Goal: Task Accomplishment & Management: Use online tool/utility

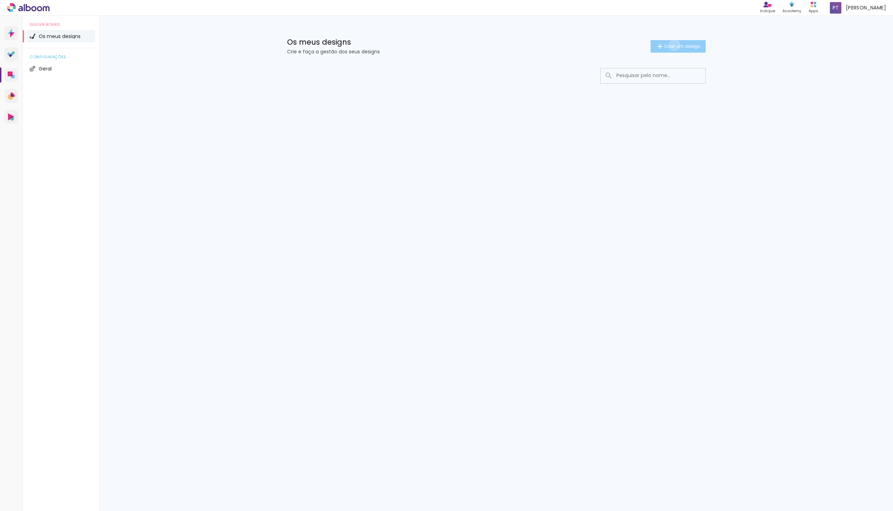
click at [673, 45] on span "Criar um design" at bounding box center [682, 46] width 36 height 5
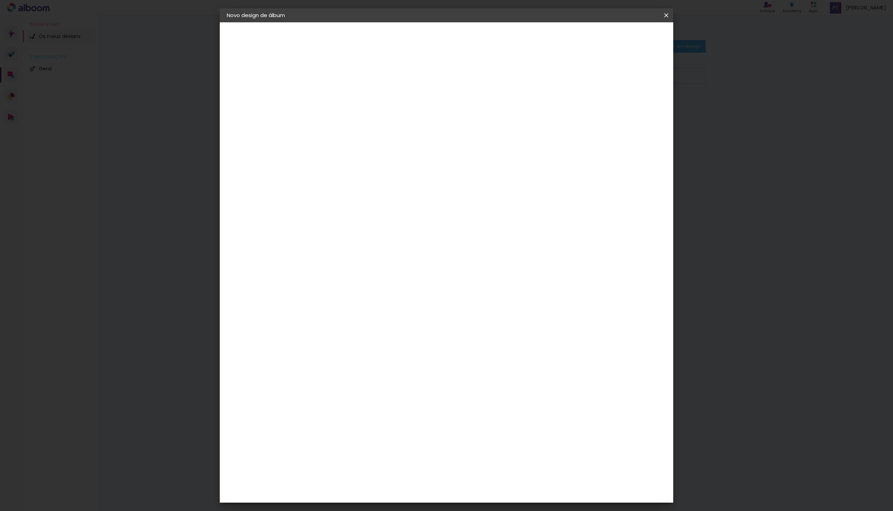
click at [341, 93] on input at bounding box center [341, 93] width 0 height 11
type input "Cláudia e [PERSON_NAME]"
type paper-input "Cláudia e [PERSON_NAME]"
click at [232, 70] on iron-icon at bounding box center [231, 71] width 8 height 8
click at [0, 0] on slot "Avançar" at bounding box center [0, 0] width 0 height 0
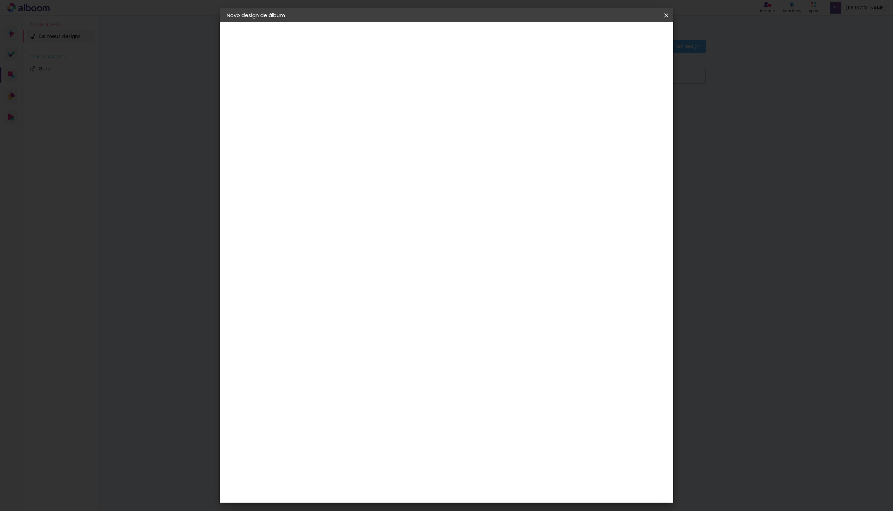
click at [344, 157] on div "DreambooksPro" at bounding box center [358, 158] width 45 height 6
click at [437, 145] on div "Sugerir um laboratório" at bounding box center [421, 148] width 31 height 11
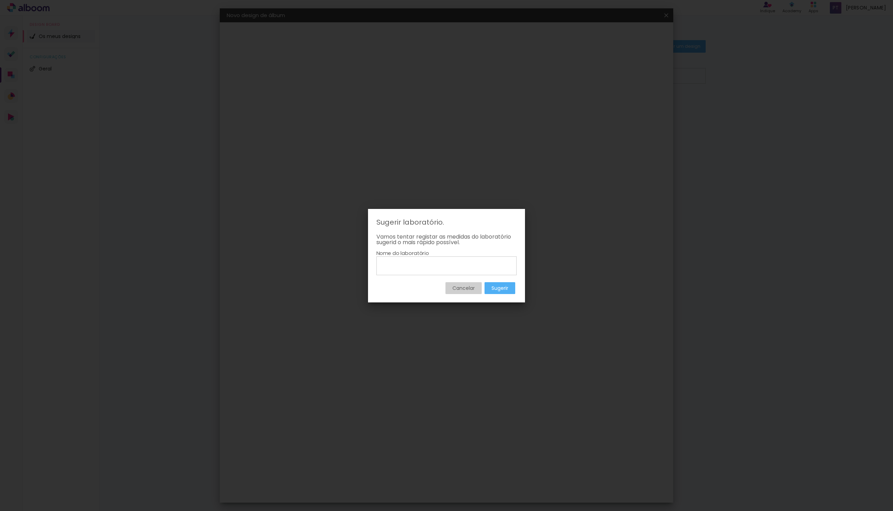
click at [0, 0] on slot "Cancelar" at bounding box center [0, 0] width 0 height 0
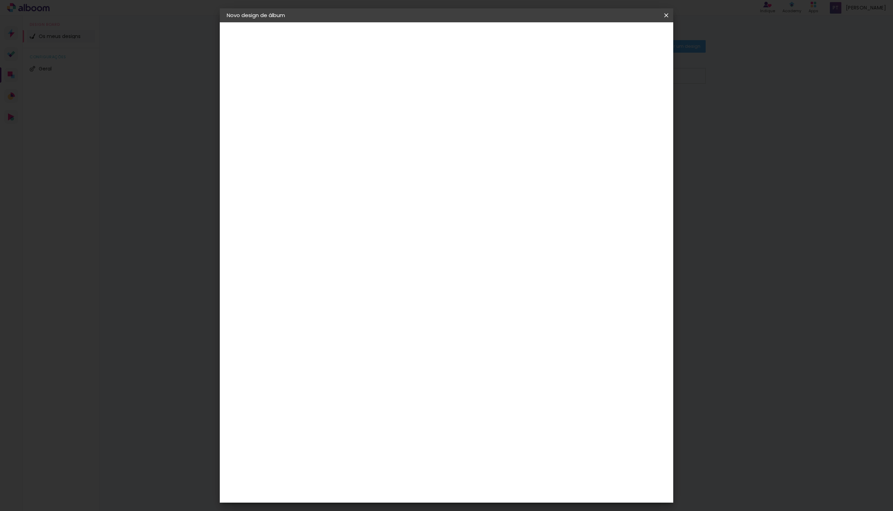
click at [357, 157] on div "DreambooksPro" at bounding box center [358, 158] width 45 height 6
click at [454, 82] on div "Fornecedor Escolha um fornecedor ou avance com o tamanho livre. Voltar Avançar" at bounding box center [381, 51] width 143 height 59
click at [328, 154] on img at bounding box center [328, 158] width 8 height 8
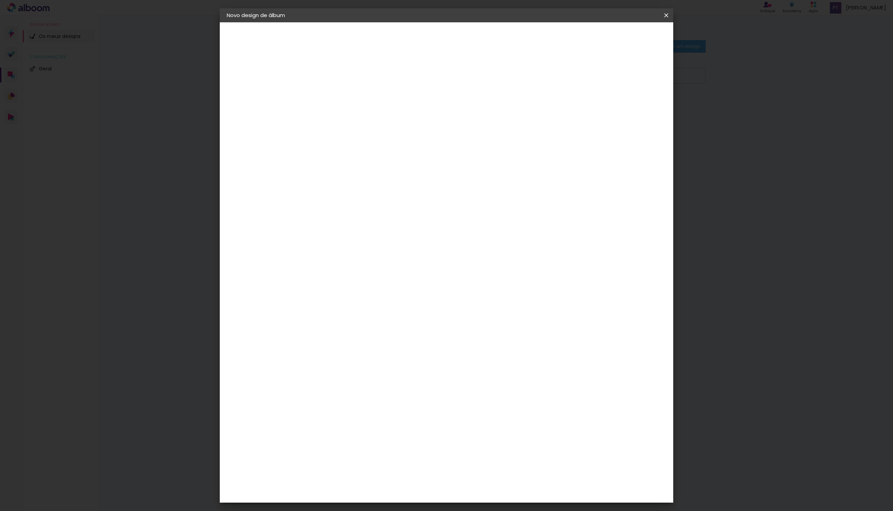
click at [0, 0] on slot "Avançar" at bounding box center [0, 0] width 0 height 0
click at [368, 116] on input "text" at bounding box center [354, 121] width 27 height 11
click at [0, 0] on slot "Álbum" at bounding box center [0, 0] width 0 height 0
type input "Álbum"
click at [755, 105] on iron-overlay-backdrop at bounding box center [446, 255] width 893 height 511
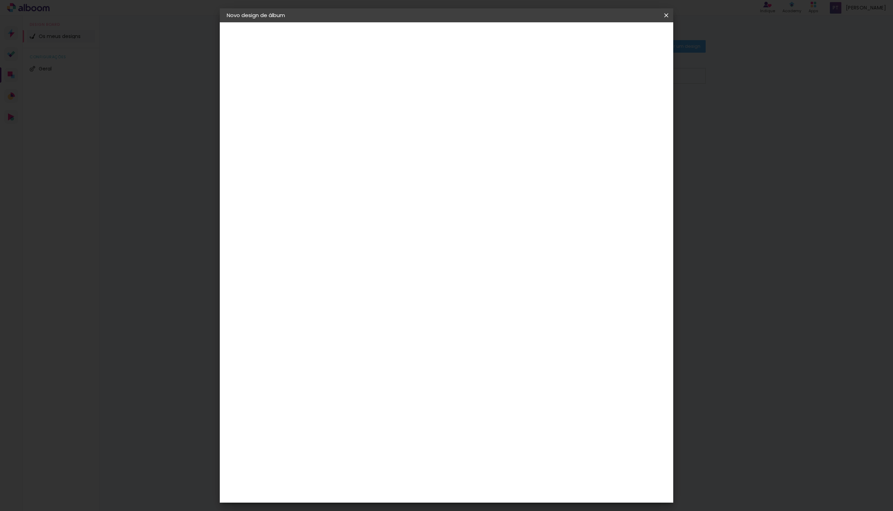
click at [388, 247] on span "40 × 30" at bounding box center [372, 254] width 32 height 14
click at [0, 0] on slot "Avançar" at bounding box center [0, 0] width 0 height 0
click at [579, 77] on div at bounding box center [576, 75] width 6 height 6
type paper-checkbox "on"
click at [623, 38] on span "Iniciar design" at bounding box center [607, 37] width 32 height 5
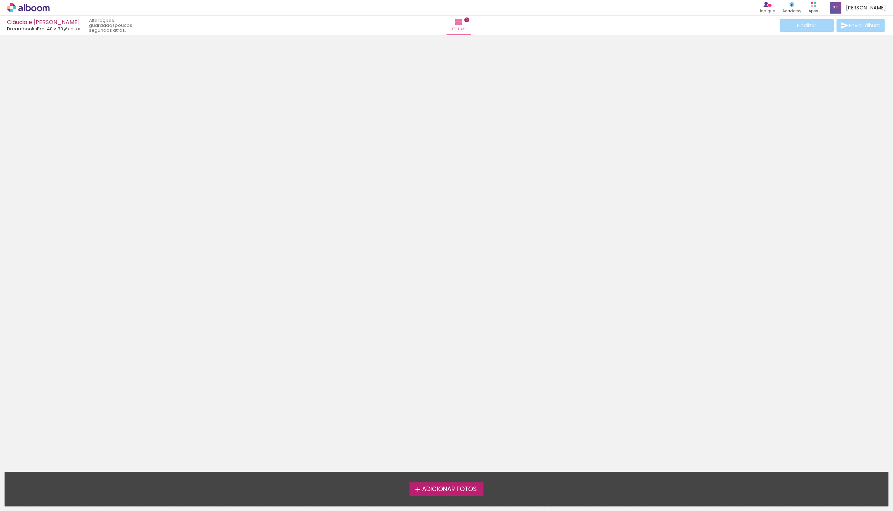
click at [428, 490] on span "Adicionar Fotos" at bounding box center [449, 489] width 55 height 6
click at [0, 0] on input "file" at bounding box center [0, 0] width 0 height 0
